Goal: Navigation & Orientation: Understand site structure

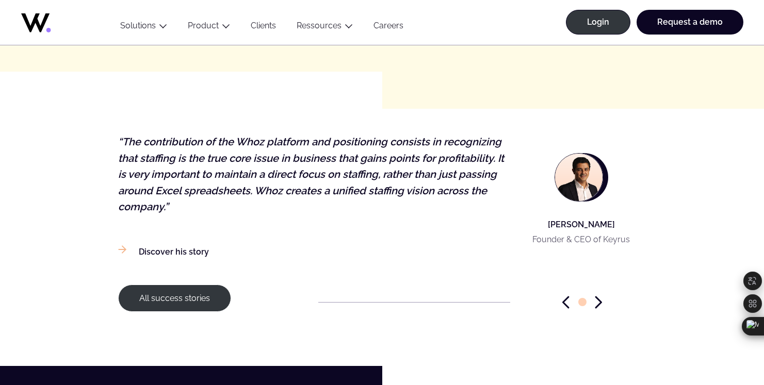
scroll to position [1621, 0]
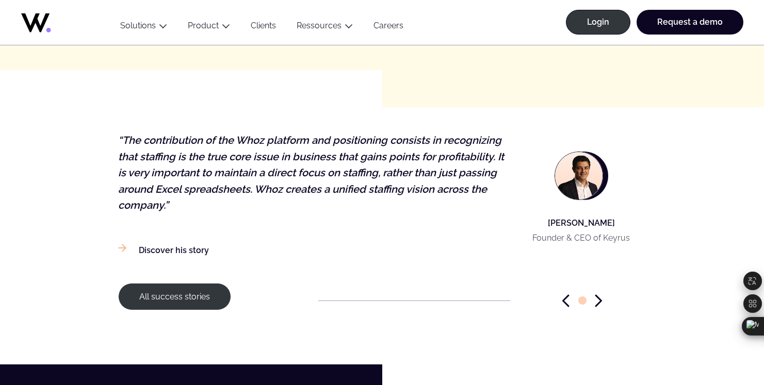
click at [598, 304] on icon "Next slide" at bounding box center [598, 301] width 5 height 11
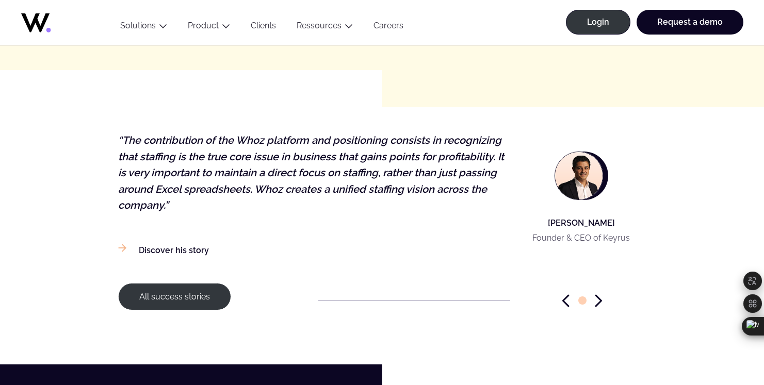
click at [598, 304] on icon "Next slide" at bounding box center [598, 301] width 5 height 11
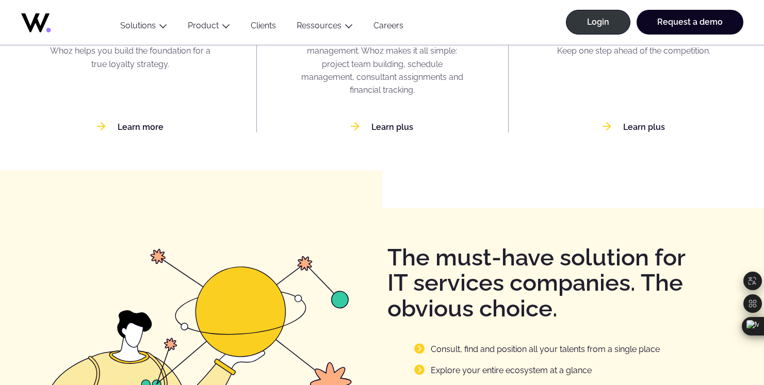
scroll to position [1127, 0]
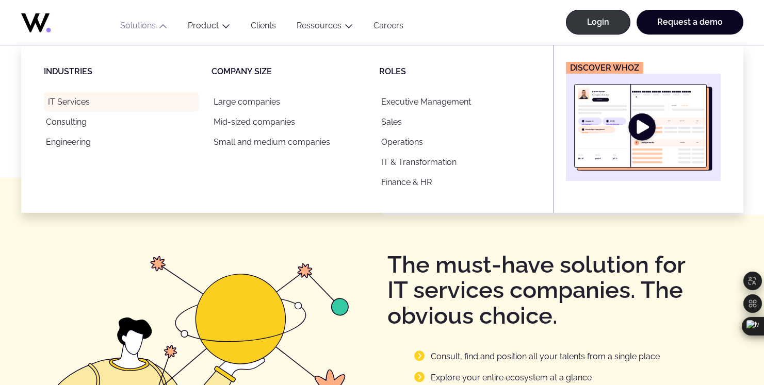
click at [78, 103] on link "IT Services" at bounding box center [121, 102] width 155 height 20
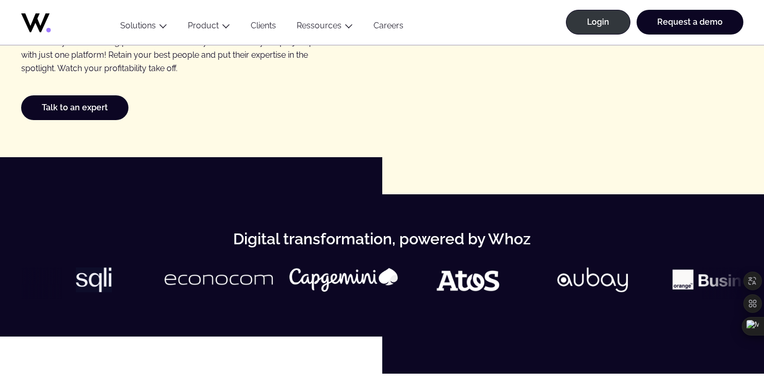
scroll to position [214, 0]
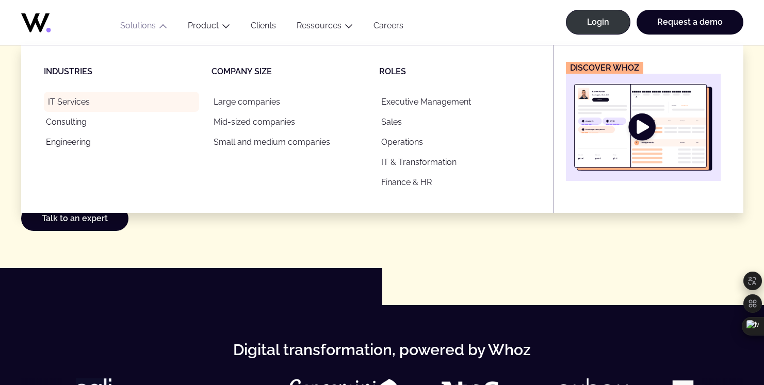
click at [69, 105] on link "IT Services" at bounding box center [121, 102] width 155 height 20
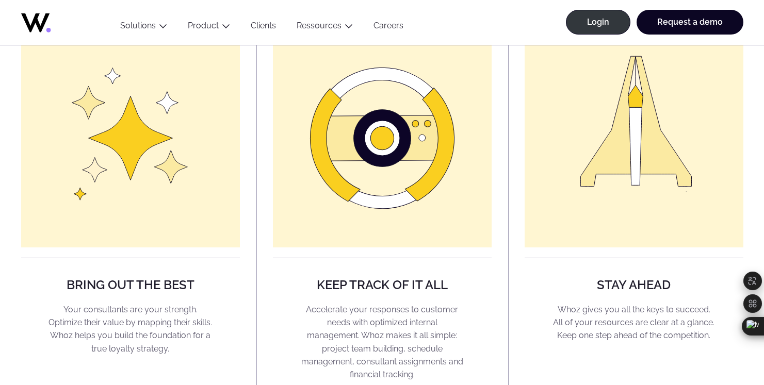
scroll to position [839, 0]
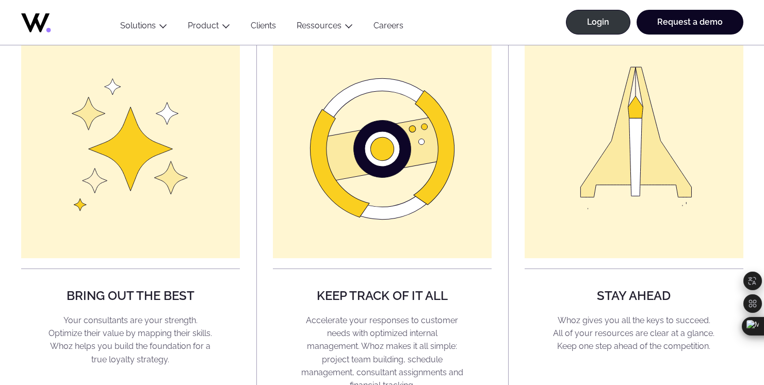
click at [377, 26] on link "Careers" at bounding box center [388, 28] width 51 height 14
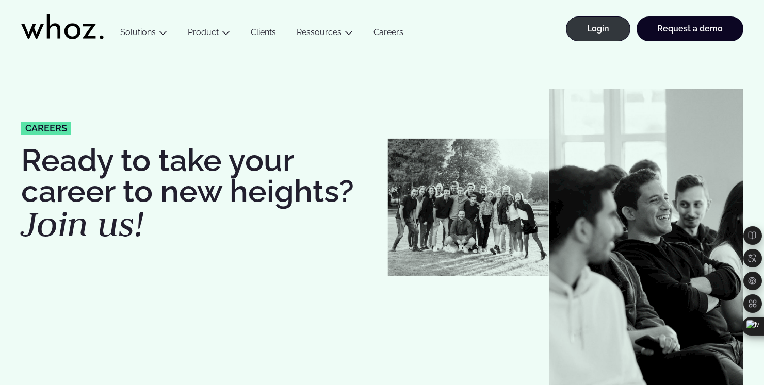
click at [267, 31] on link "Clients" at bounding box center [263, 34] width 46 height 14
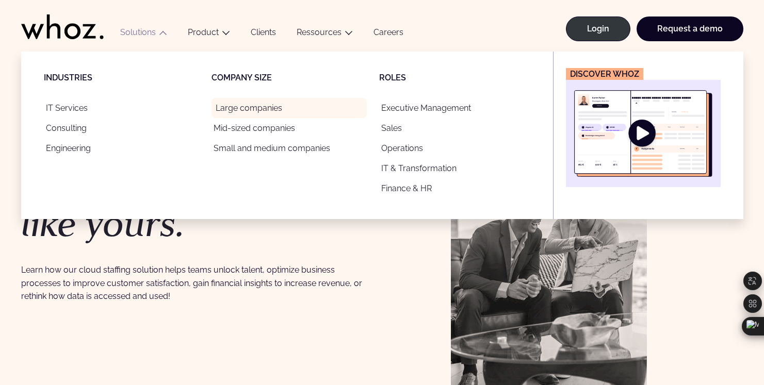
click at [276, 105] on link "Large companies" at bounding box center [288, 108] width 155 height 20
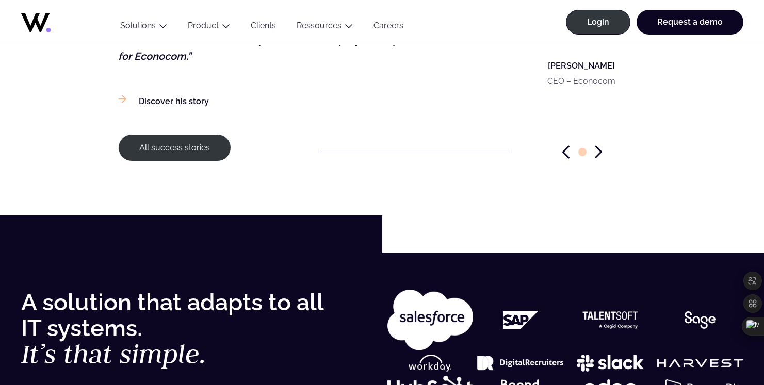
scroll to position [1701, 0]
